Goal: Task Accomplishment & Management: Use online tool/utility

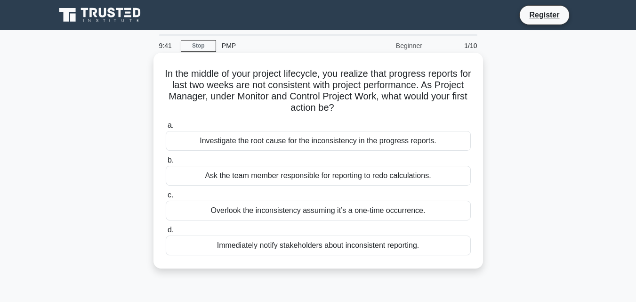
click at [202, 138] on div "Investigate the root cause for the inconsistency in the progress reports." at bounding box center [318, 141] width 305 height 20
click at [166, 129] on input "a. Investigate the root cause for the inconsistency in the progress reports." at bounding box center [166, 125] width 0 height 6
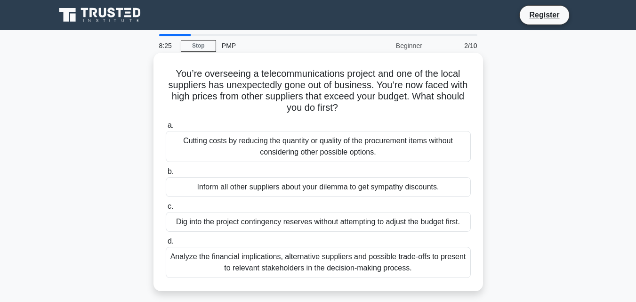
click at [339, 260] on div "Analyze the financial implications, alternative suppliers and possible trade-of…" at bounding box center [318, 262] width 305 height 31
click at [166, 244] on input "d. Analyze the financial implications, alternative suppliers and possible trade…" at bounding box center [166, 241] width 0 height 6
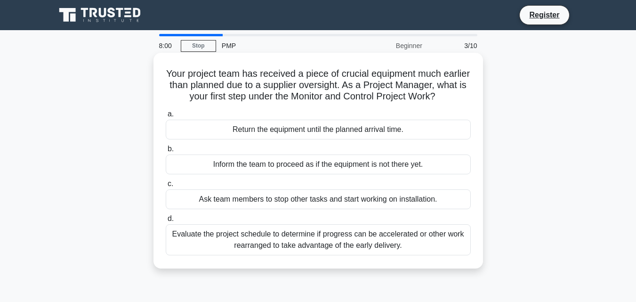
click at [291, 244] on div "Evaluate the project schedule to determine if progress can be accelerated or ot…" at bounding box center [318, 239] width 305 height 31
click at [166, 222] on input "d. Evaluate the project schedule to determine if progress can be accelerated or…" at bounding box center [166, 219] width 0 height 6
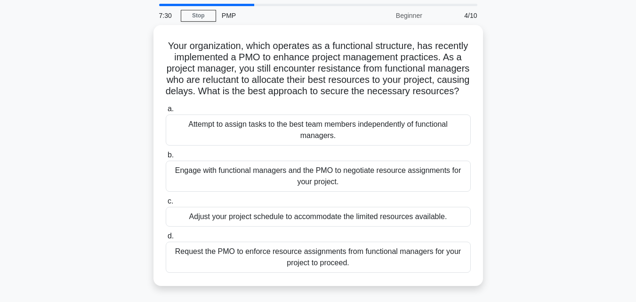
scroll to position [47, 0]
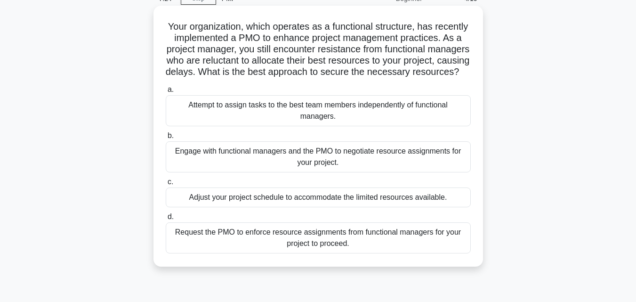
click at [289, 166] on div "Engage with functional managers and the PMO to negotiate resource assignments f…" at bounding box center [318, 156] width 305 height 31
click at [166, 139] on input "b. Engage with functional managers and the PMO to negotiate resource assignment…" at bounding box center [166, 136] width 0 height 6
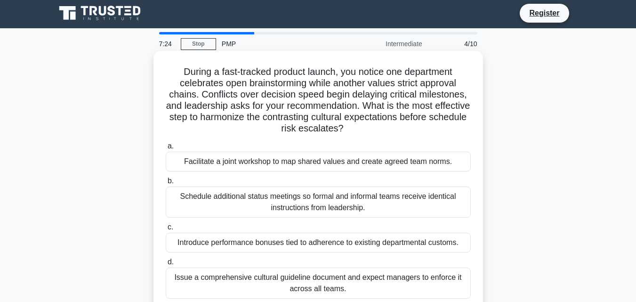
scroll to position [0, 0]
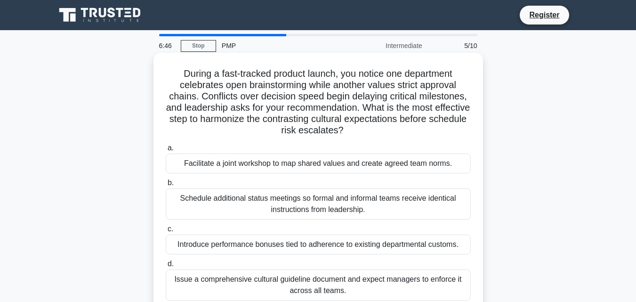
click at [364, 163] on div "Facilitate a joint workshop to map shared values and create agreed team norms." at bounding box center [318, 164] width 305 height 20
click at [166, 151] on input "a. Facilitate a joint workshop to map shared values and create agreed team norm…" at bounding box center [166, 148] width 0 height 6
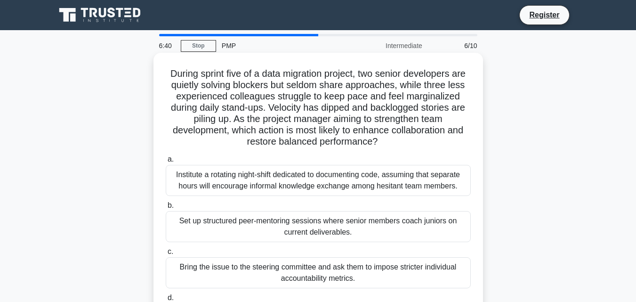
click at [279, 180] on div "Institute a rotating night-shift dedicated to documenting code, assuming that s…" at bounding box center [318, 180] width 305 height 31
click at [166, 162] on input "a. Institute a rotating night-shift dedicated to documenting code, assuming tha…" at bounding box center [166, 159] width 0 height 6
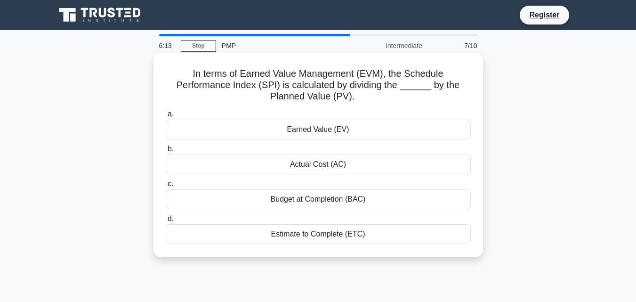
click at [320, 129] on div "Earned Value (EV)" at bounding box center [318, 130] width 305 height 20
click at [166, 117] on input "a. Earned Value (EV)" at bounding box center [166, 114] width 0 height 6
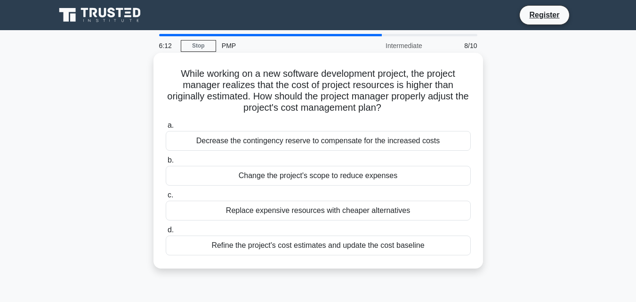
click at [314, 185] on div "Change the project's scope to reduce expenses" at bounding box center [318, 176] width 305 height 20
click at [166, 163] on input "b. Change the project's scope to reduce expenses" at bounding box center [166, 160] width 0 height 6
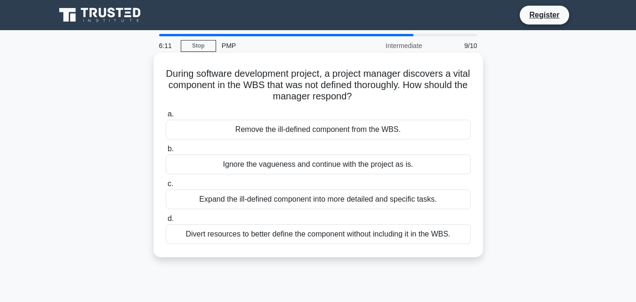
click at [312, 203] on div "Expand the ill-defined component into more detailed and specific tasks." at bounding box center [318, 199] width 305 height 20
click at [166, 187] on input "c. Expand the ill-defined component into more detailed and specific tasks." at bounding box center [166, 184] width 0 height 6
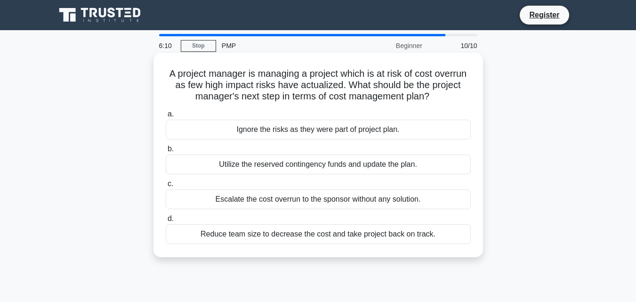
click at [312, 203] on div "Escalate the cost overrun to the sponsor without any solution." at bounding box center [318, 199] width 305 height 20
click at [166, 187] on input "c. Escalate the cost overrun to the sponsor without any solution." at bounding box center [166, 184] width 0 height 6
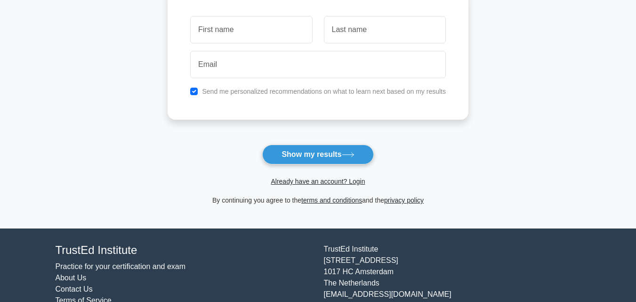
scroll to position [141, 0]
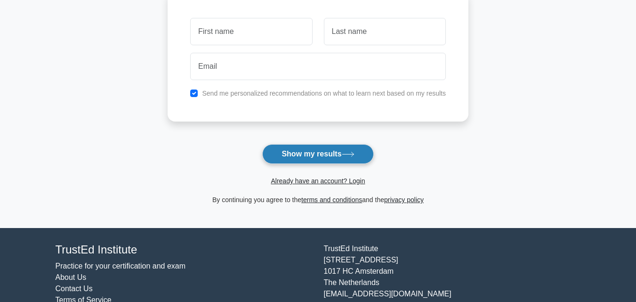
click at [339, 154] on button "Show my results" at bounding box center [317, 154] width 111 height 20
